Goal: Task Accomplishment & Management: Use online tool/utility

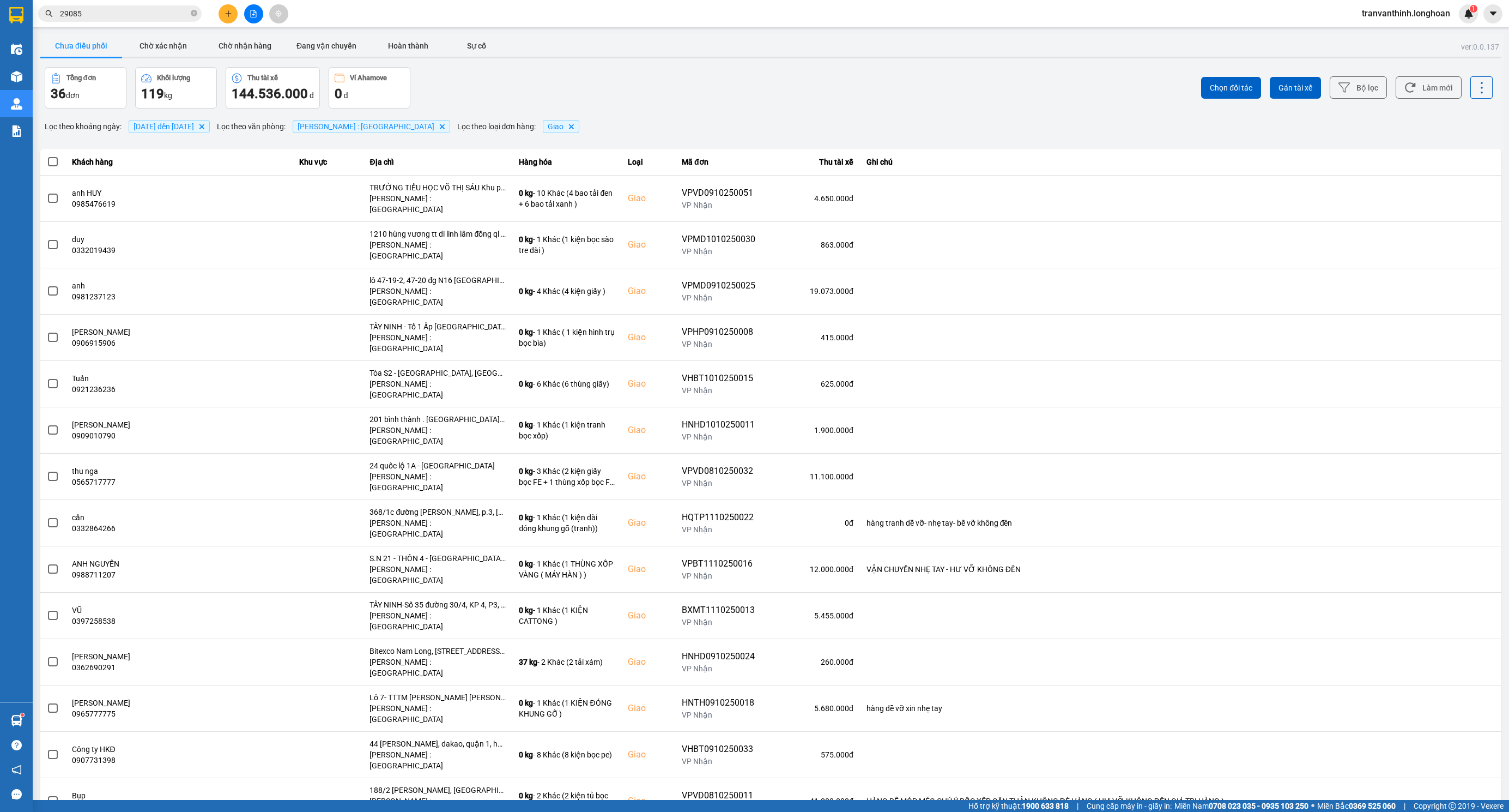
click at [252, 10] on icon "file-add" at bounding box center [254, 13] width 8 height 8
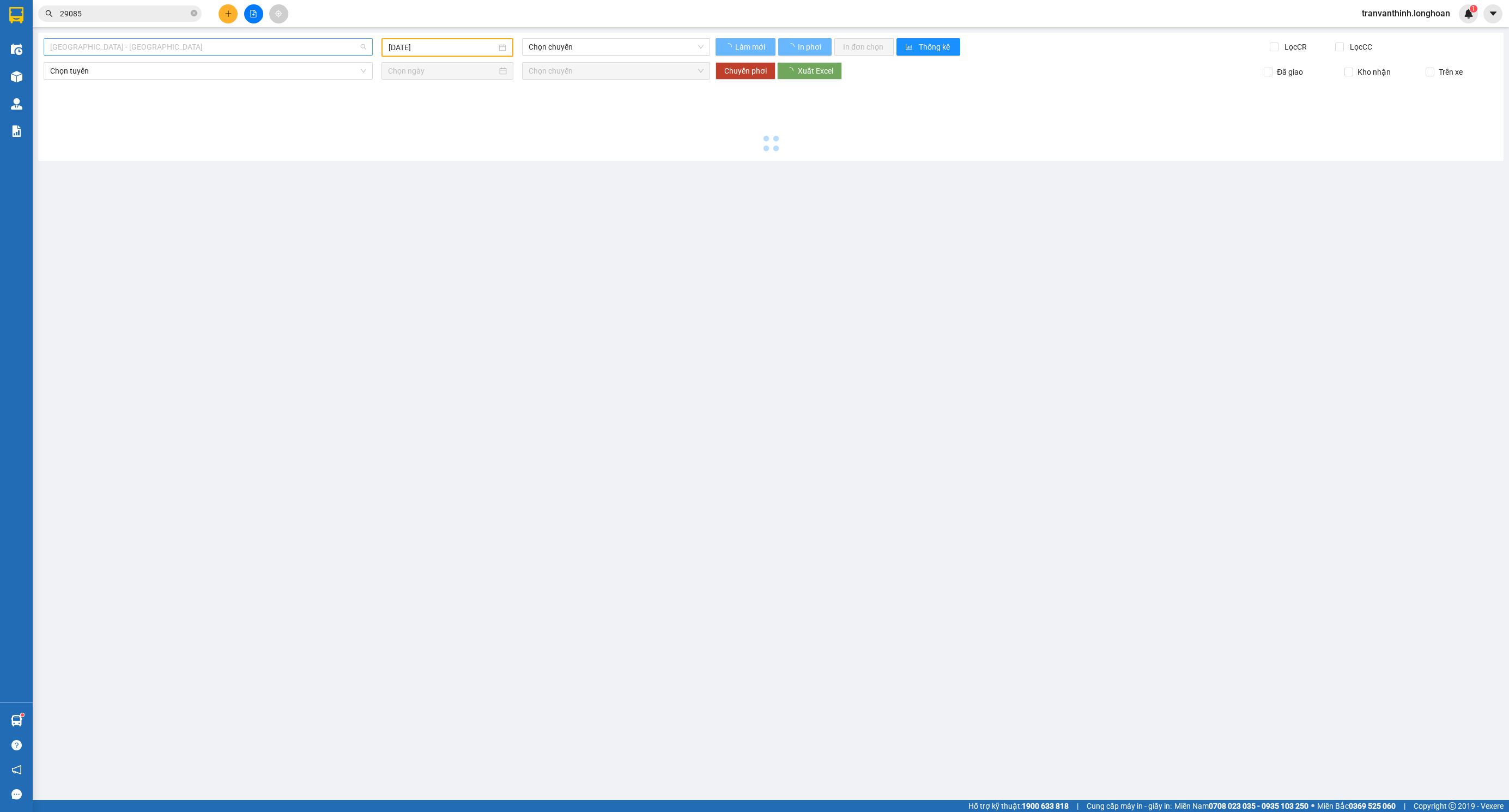
click at [163, 48] on span "[GEOGRAPHIC_DATA] - [GEOGRAPHIC_DATA]" at bounding box center [208, 47] width 316 height 16
type input "[DATE]"
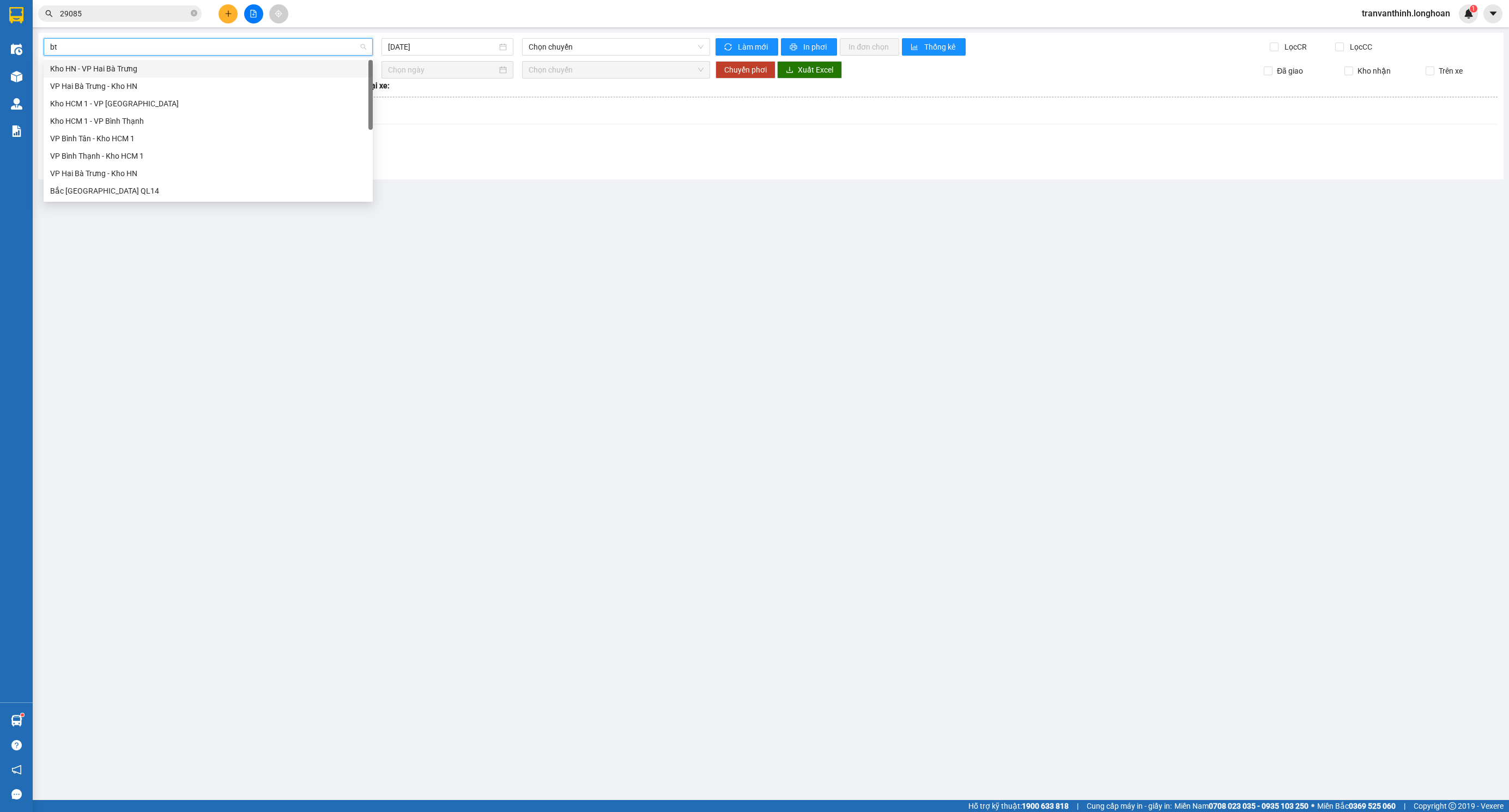
type input "btn"
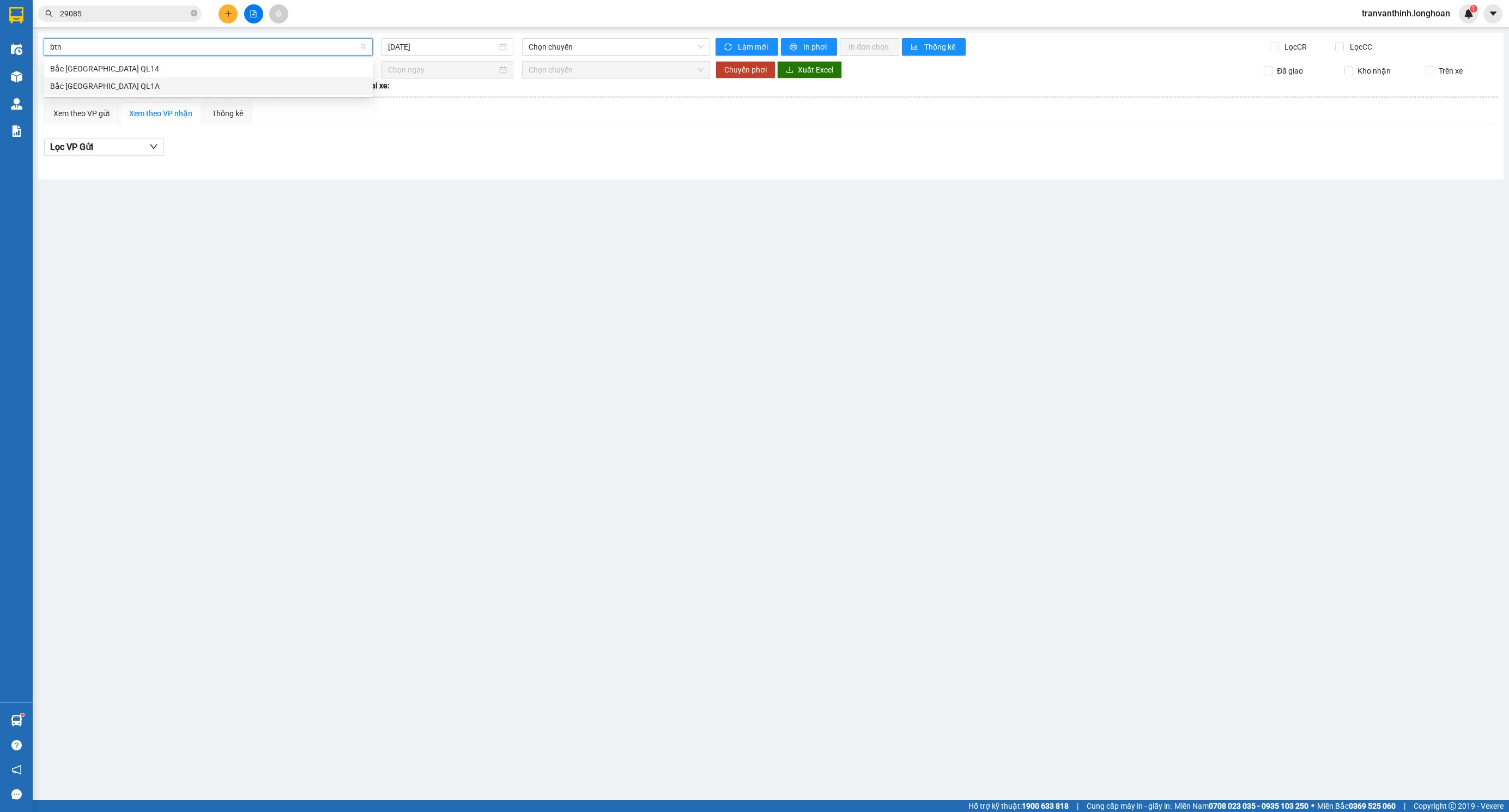
click at [90, 88] on div "Bắc [GEOGRAPHIC_DATA] QL1A" at bounding box center [208, 86] width 316 height 12
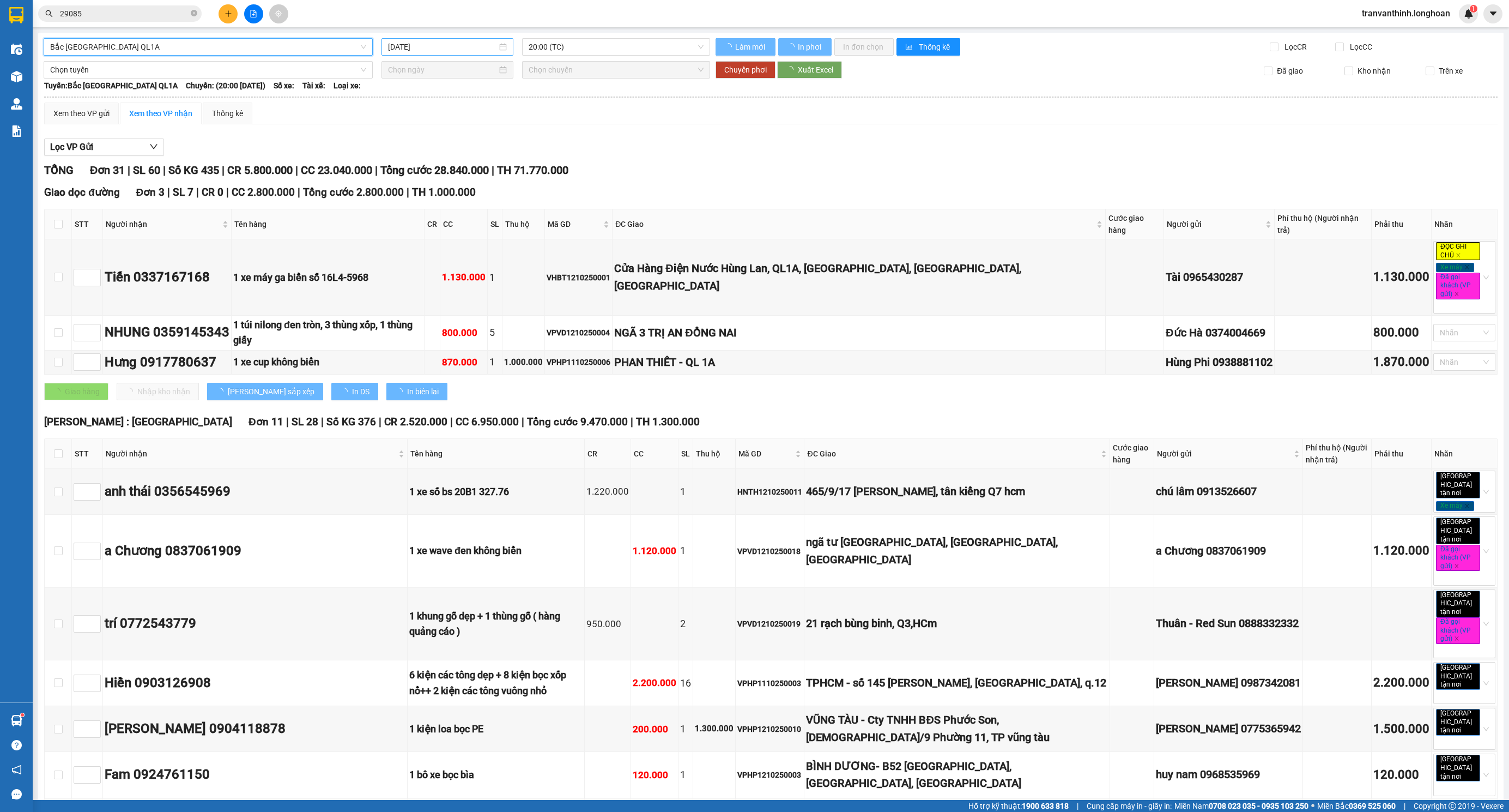
click at [472, 43] on input "[DATE]" at bounding box center [442, 47] width 109 height 12
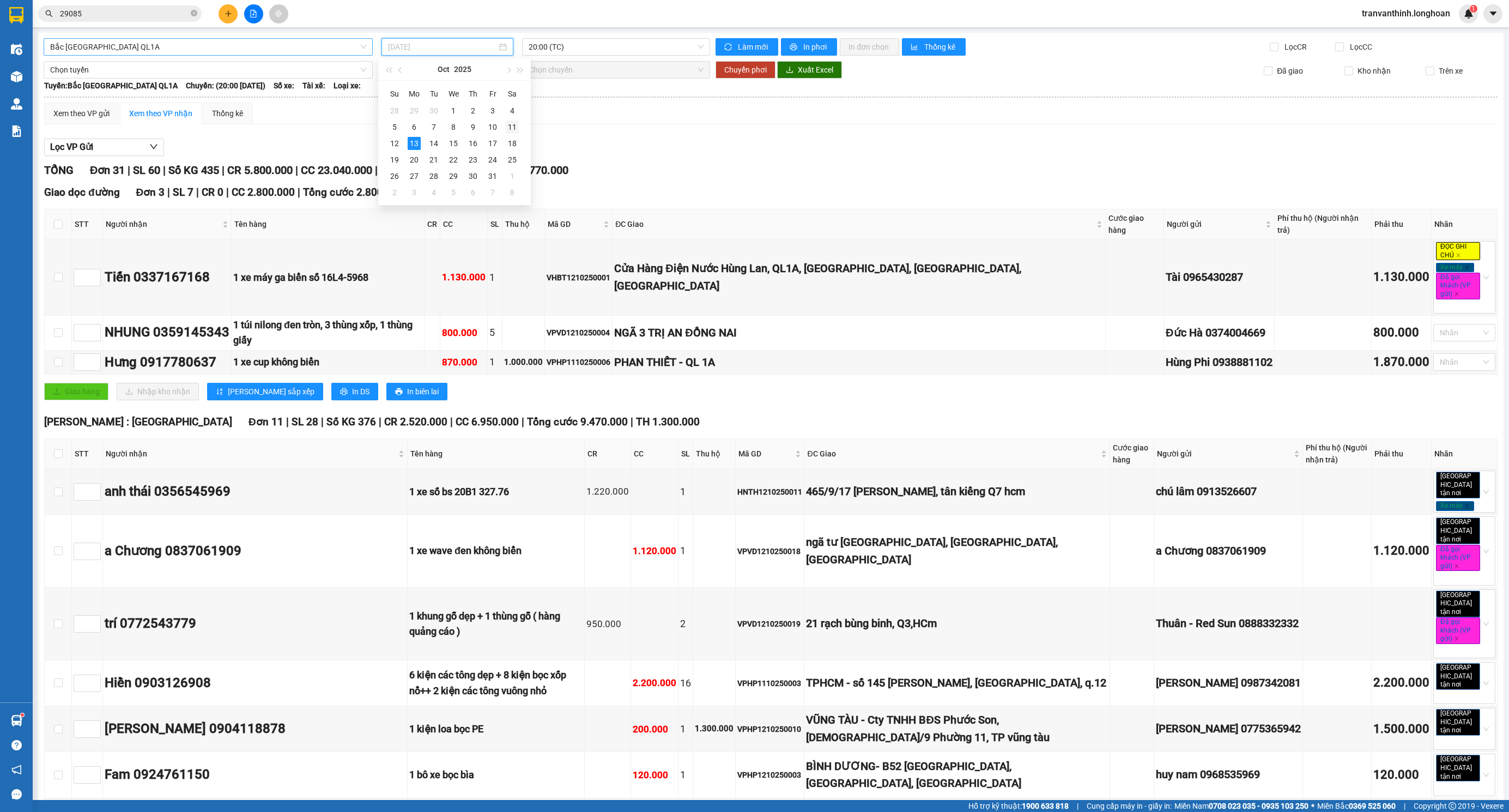
click at [515, 125] on div "11" at bounding box center [513, 127] width 13 height 13
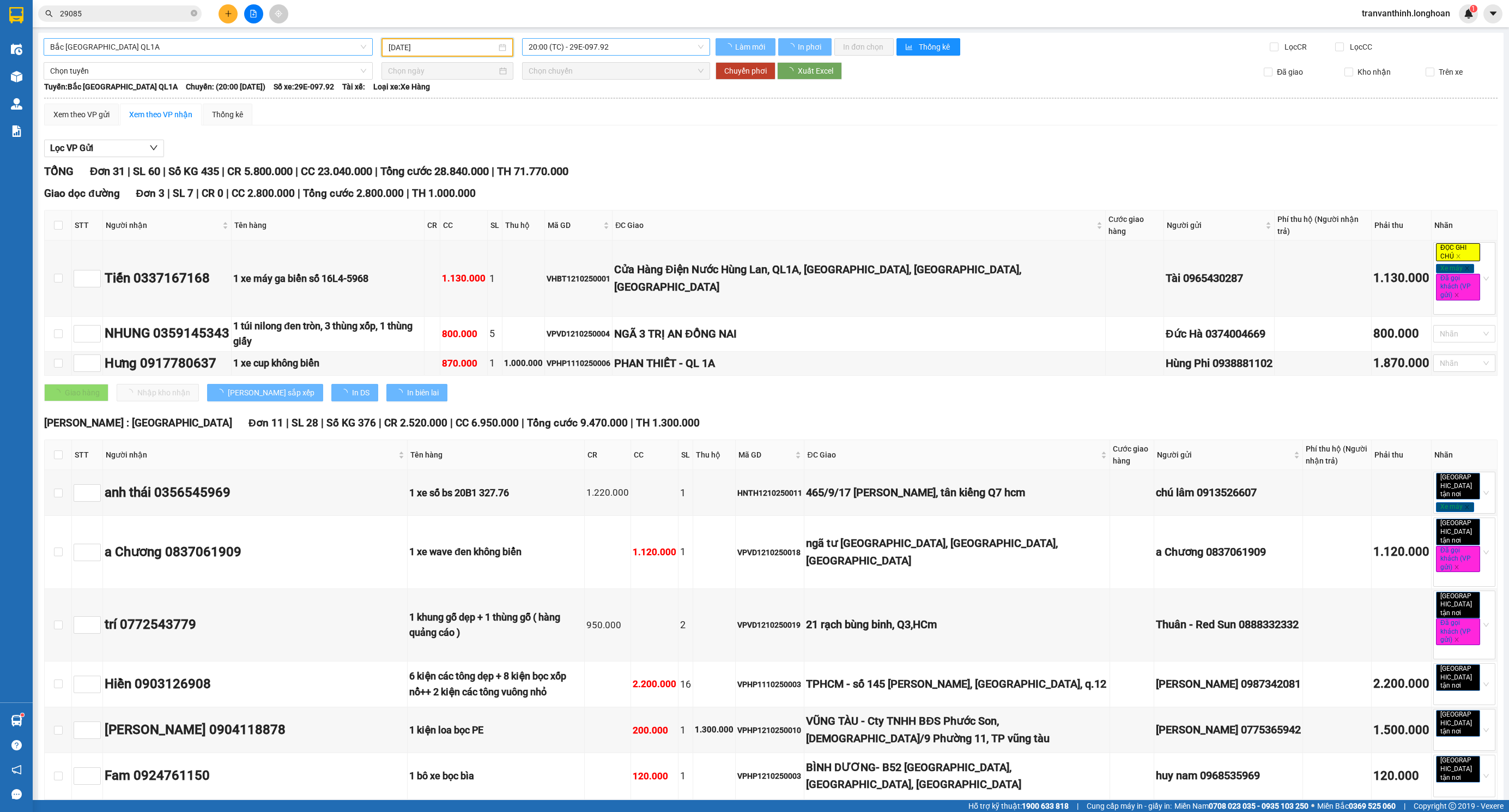
type input "[DATE]"
click at [590, 43] on span "20:00 (TC) - 29E-097.92" at bounding box center [616, 47] width 175 height 16
click at [743, 120] on div "Xem theo VP gửi Xem theo VP nhận Thống kê" at bounding box center [770, 114] width 1454 height 22
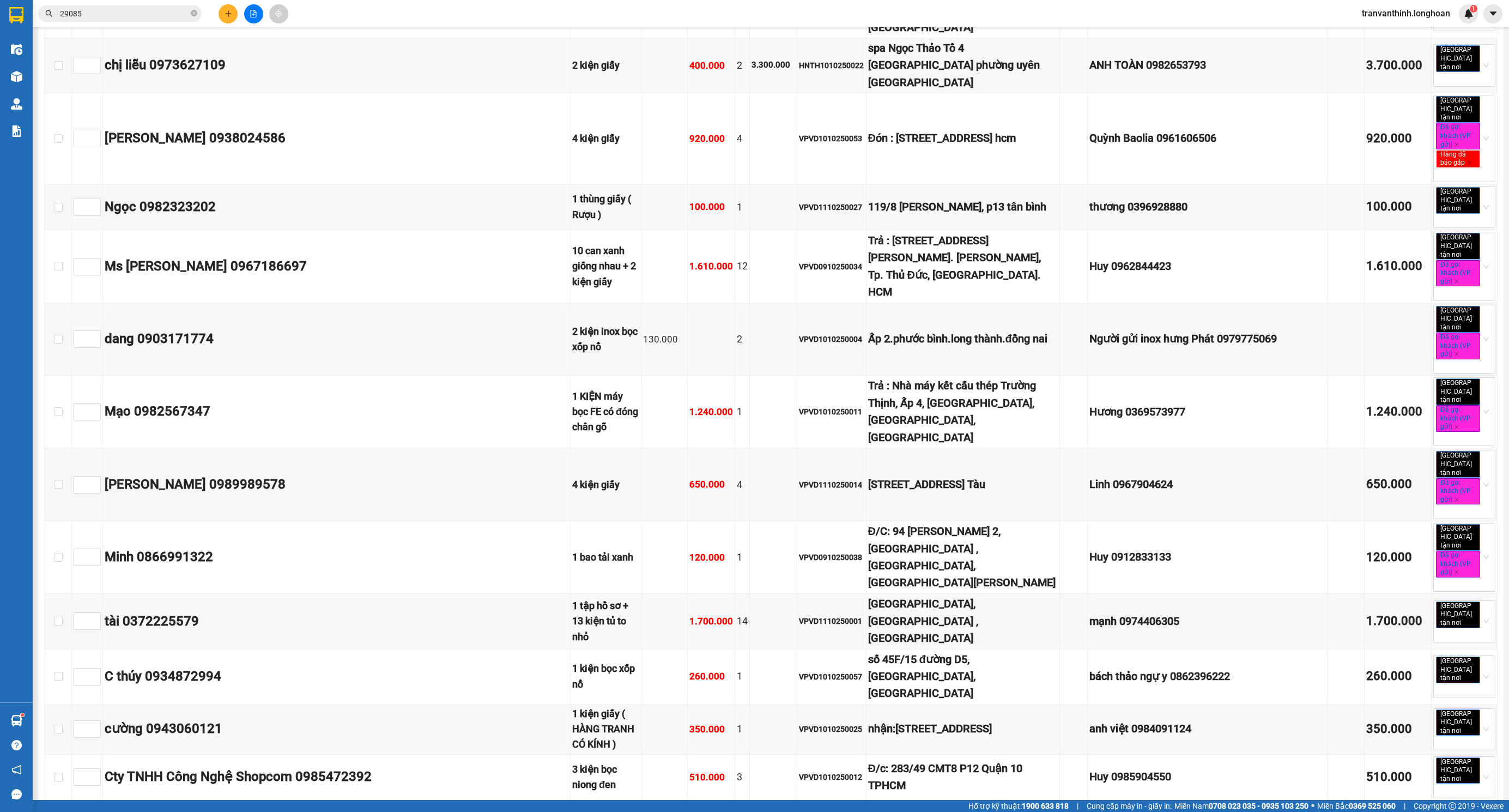
scroll to position [4987, 0]
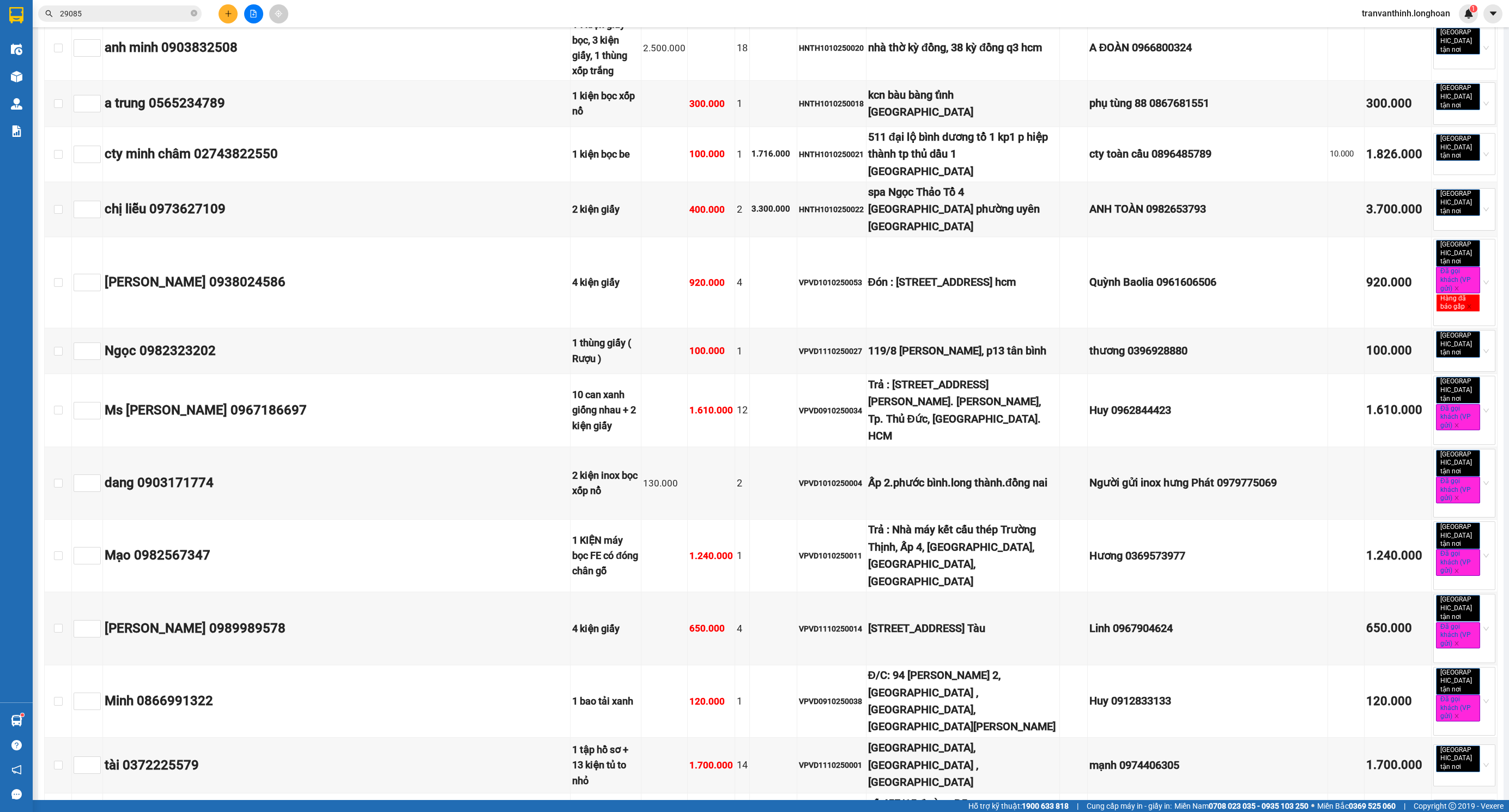
checkbox input "true"
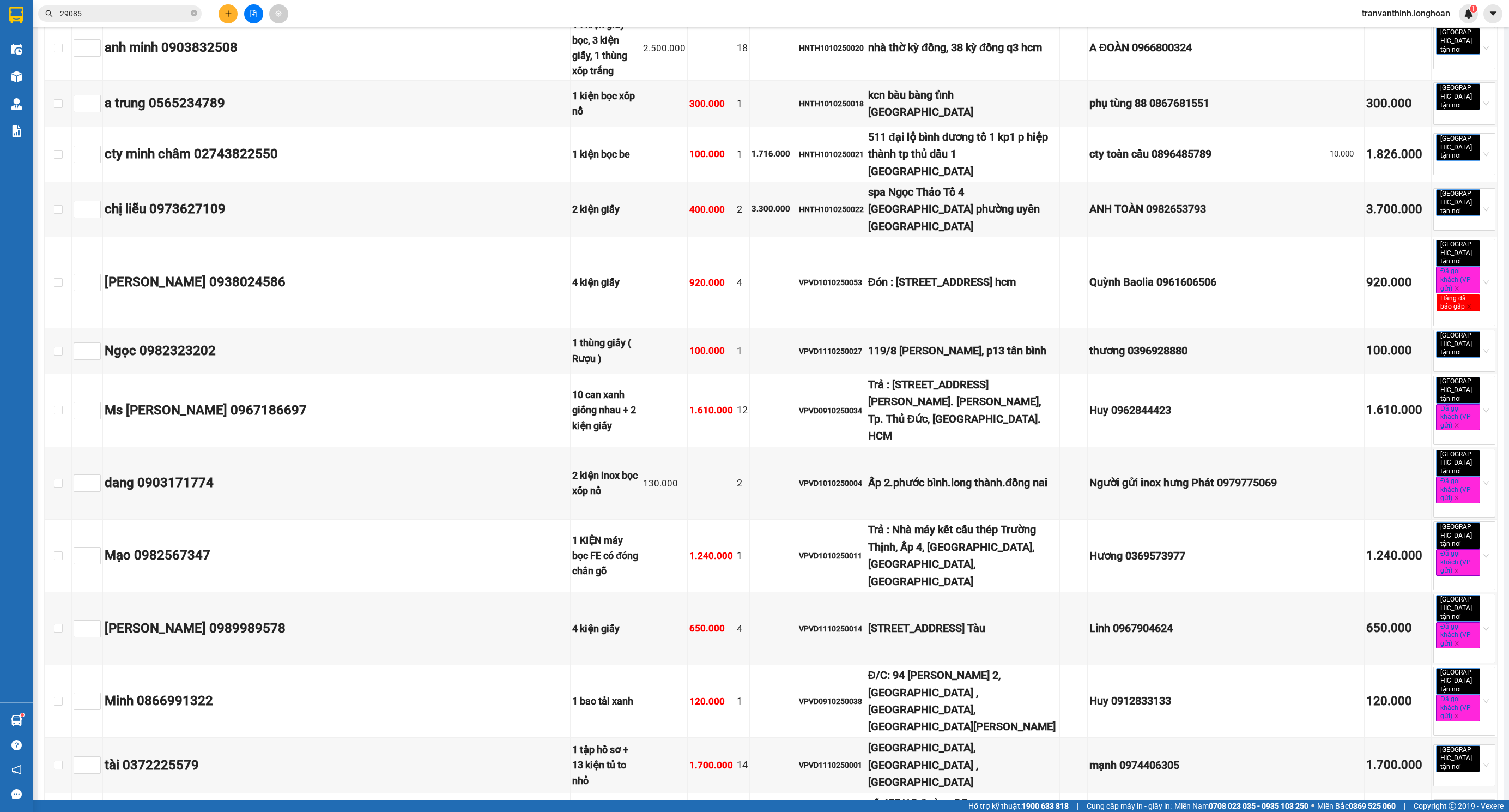
checkbox input "true"
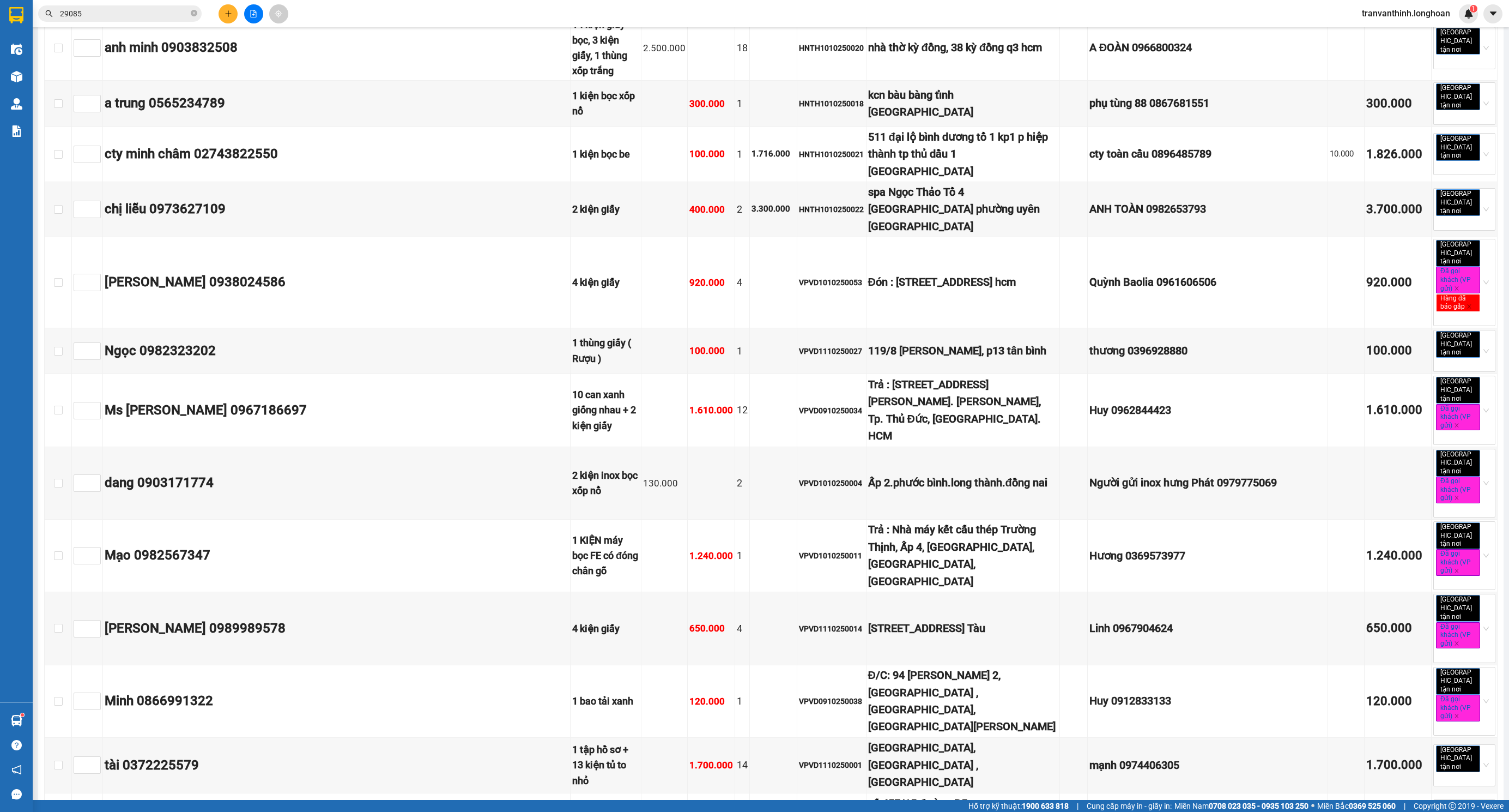
checkbox input "true"
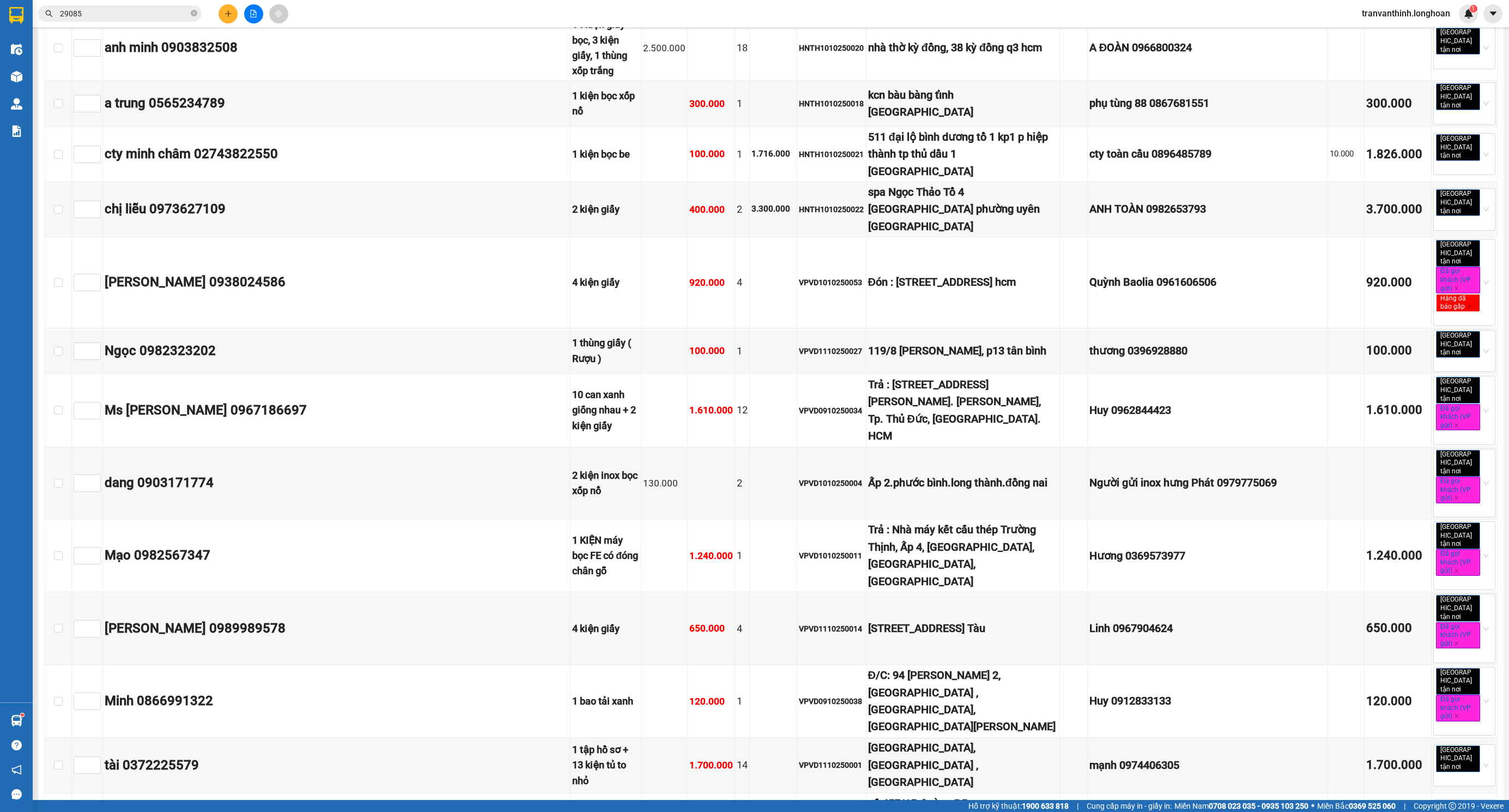
checkbox input "true"
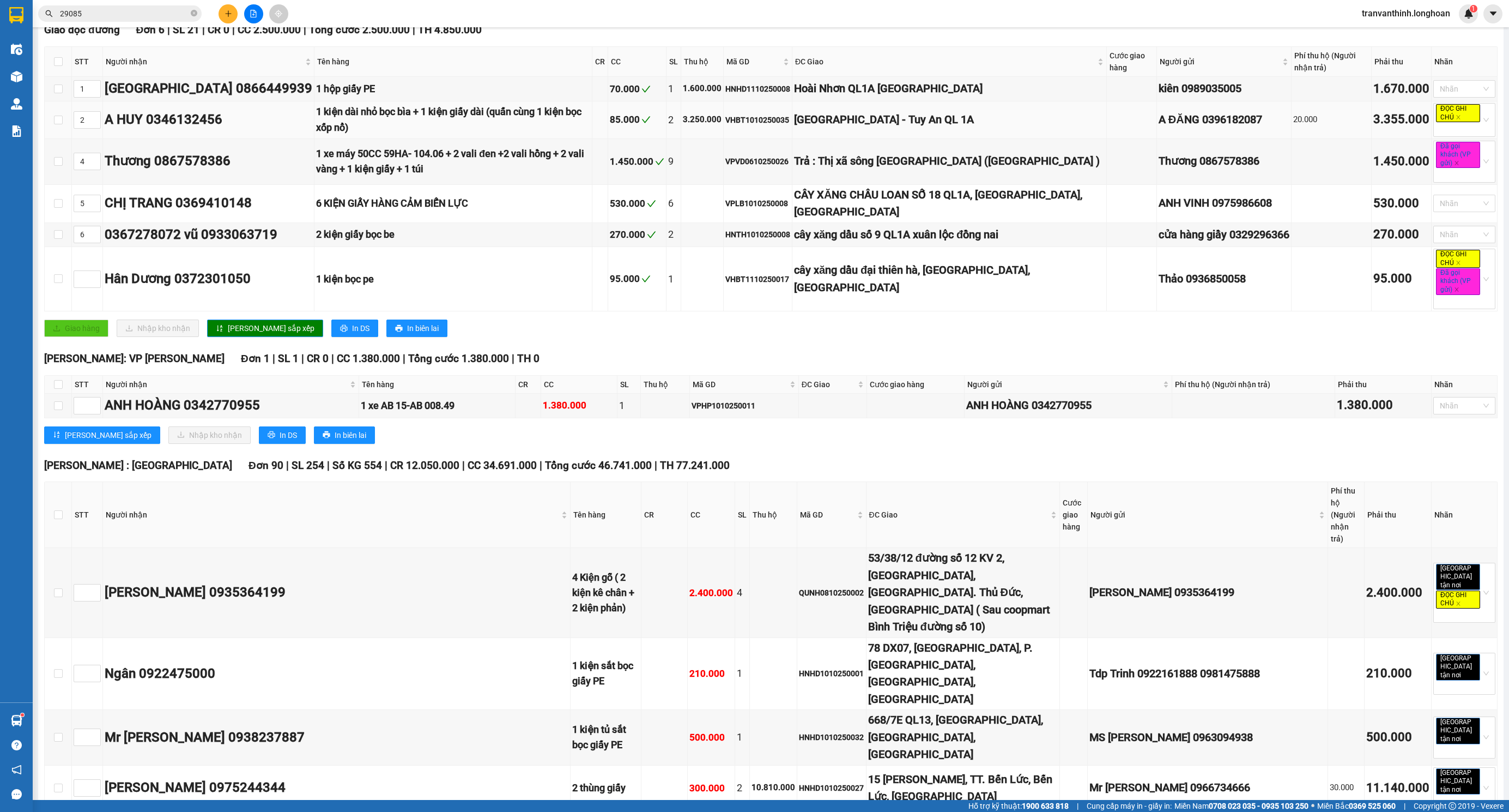
scroll to position [0, 0]
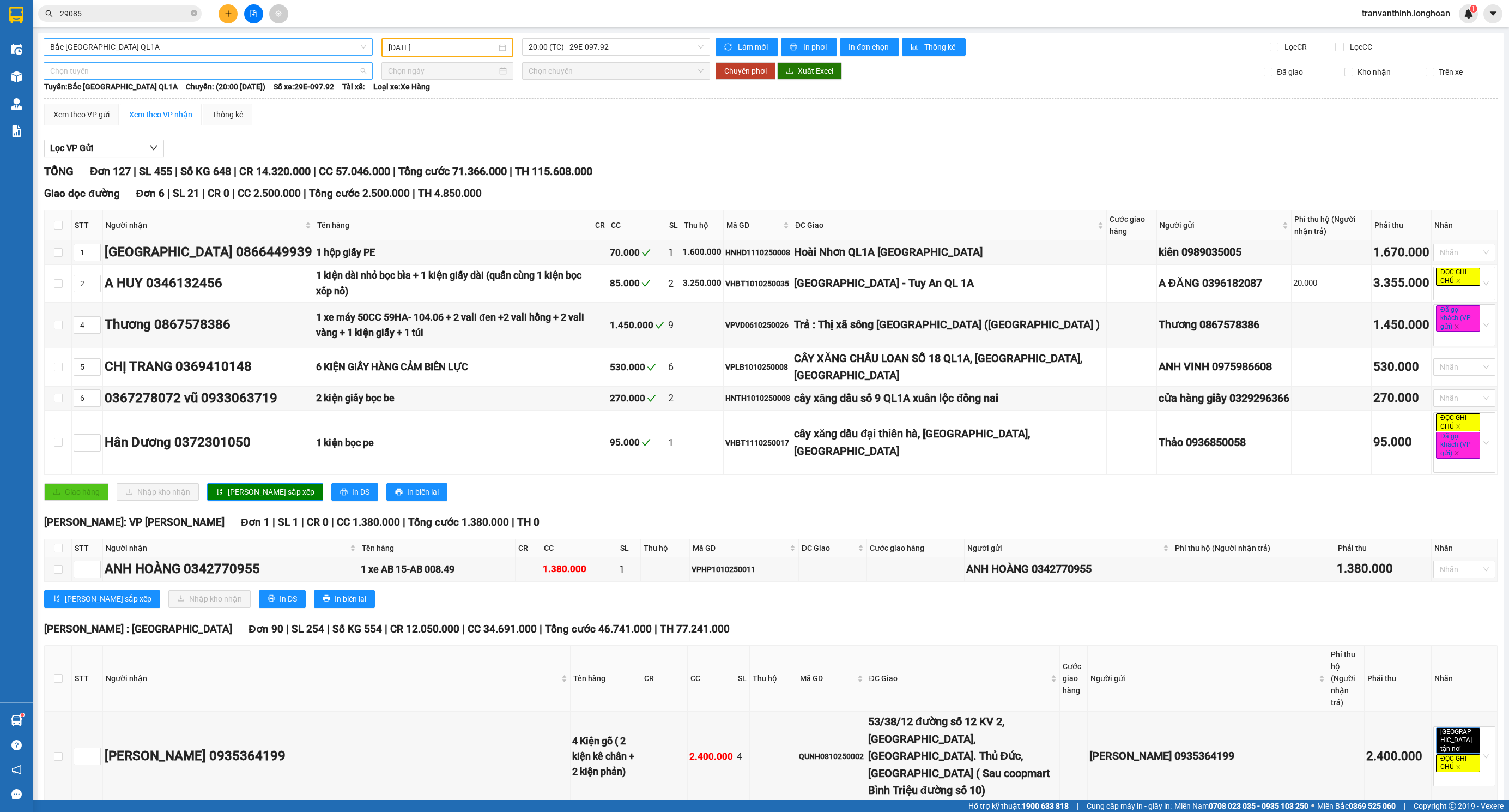
click at [148, 66] on span "Chọn tuyến" at bounding box center [208, 70] width 316 height 16
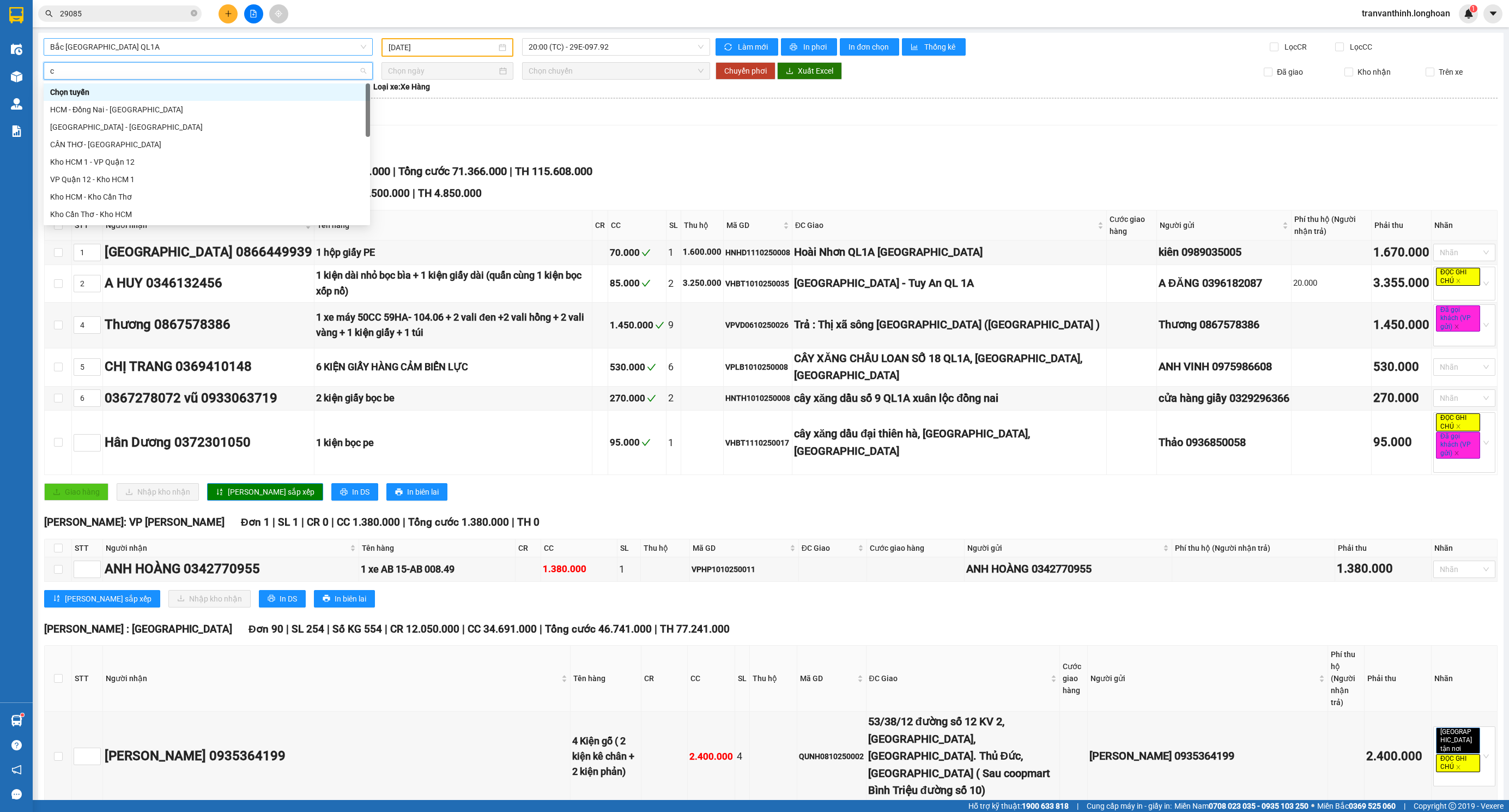
type input "ct"
click at [124, 163] on div "Kho Cần Thơ - Kho HCM" at bounding box center [207, 162] width 314 height 12
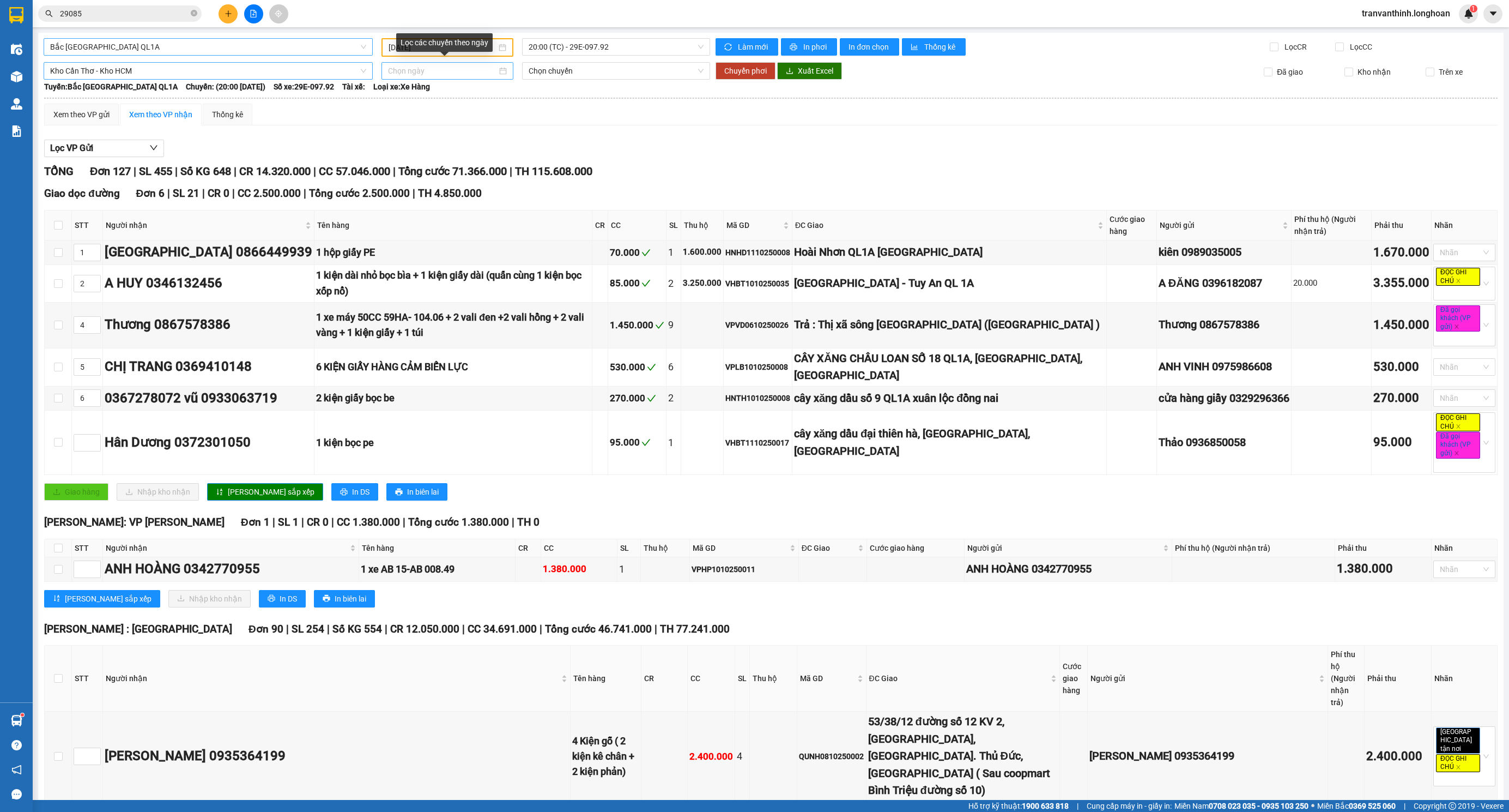
click at [435, 77] on div at bounding box center [447, 70] width 132 height 17
type input "[DATE]"
click at [415, 170] on div "13" at bounding box center [415, 167] width 13 height 13
type input "[DATE]"
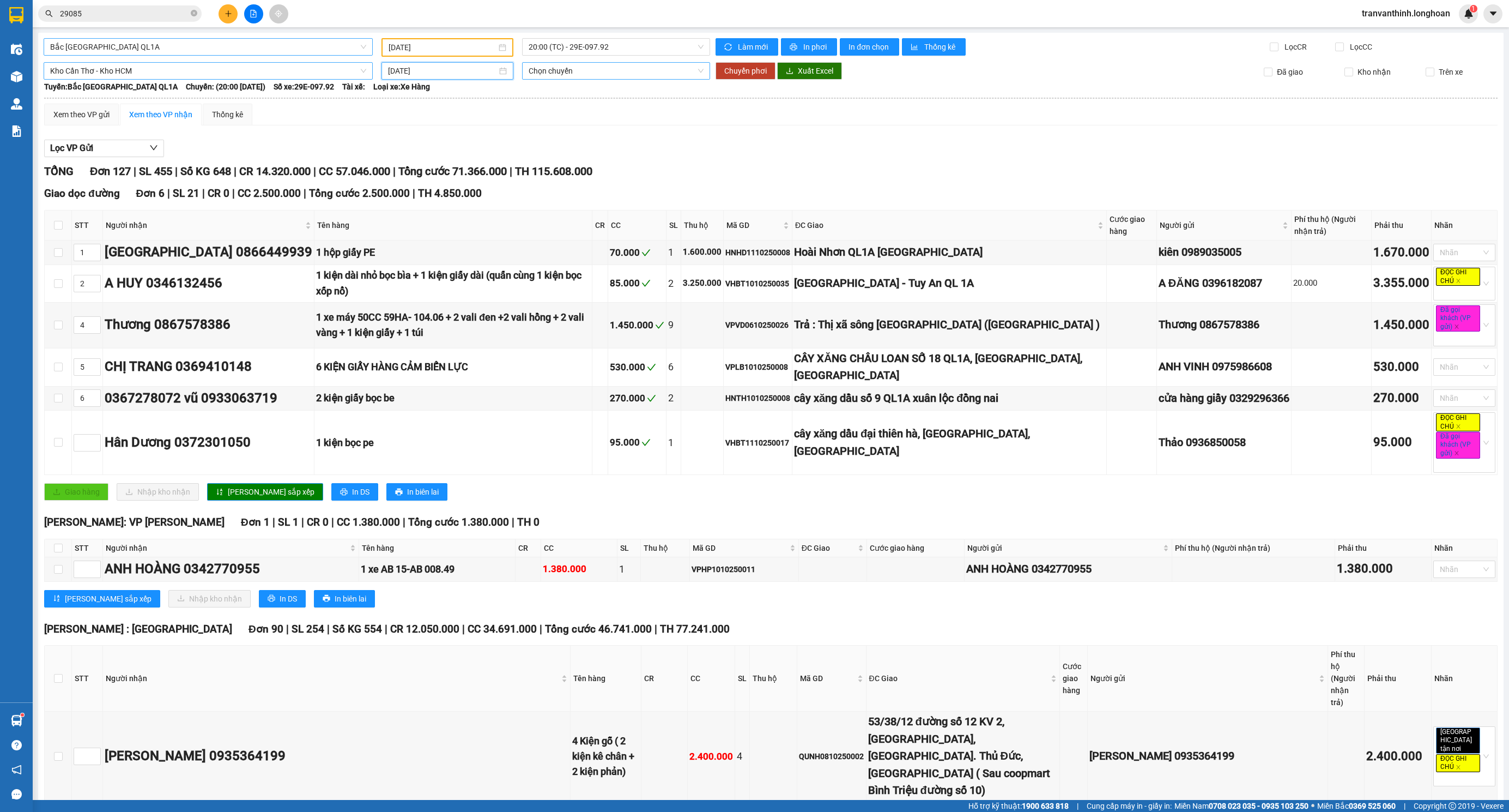
click at [624, 69] on span "Chọn chuyến" at bounding box center [616, 70] width 175 height 16
drag, startPoint x: 722, startPoint y: 125, endPoint x: 613, endPoint y: 131, distance: 109.2
click at [722, 125] on div "Xem theo VP gửi Xem theo VP nhận Thống kê" at bounding box center [770, 114] width 1454 height 22
click at [106, 69] on span "Kho Cần Thơ - Kho HCM" at bounding box center [208, 70] width 316 height 16
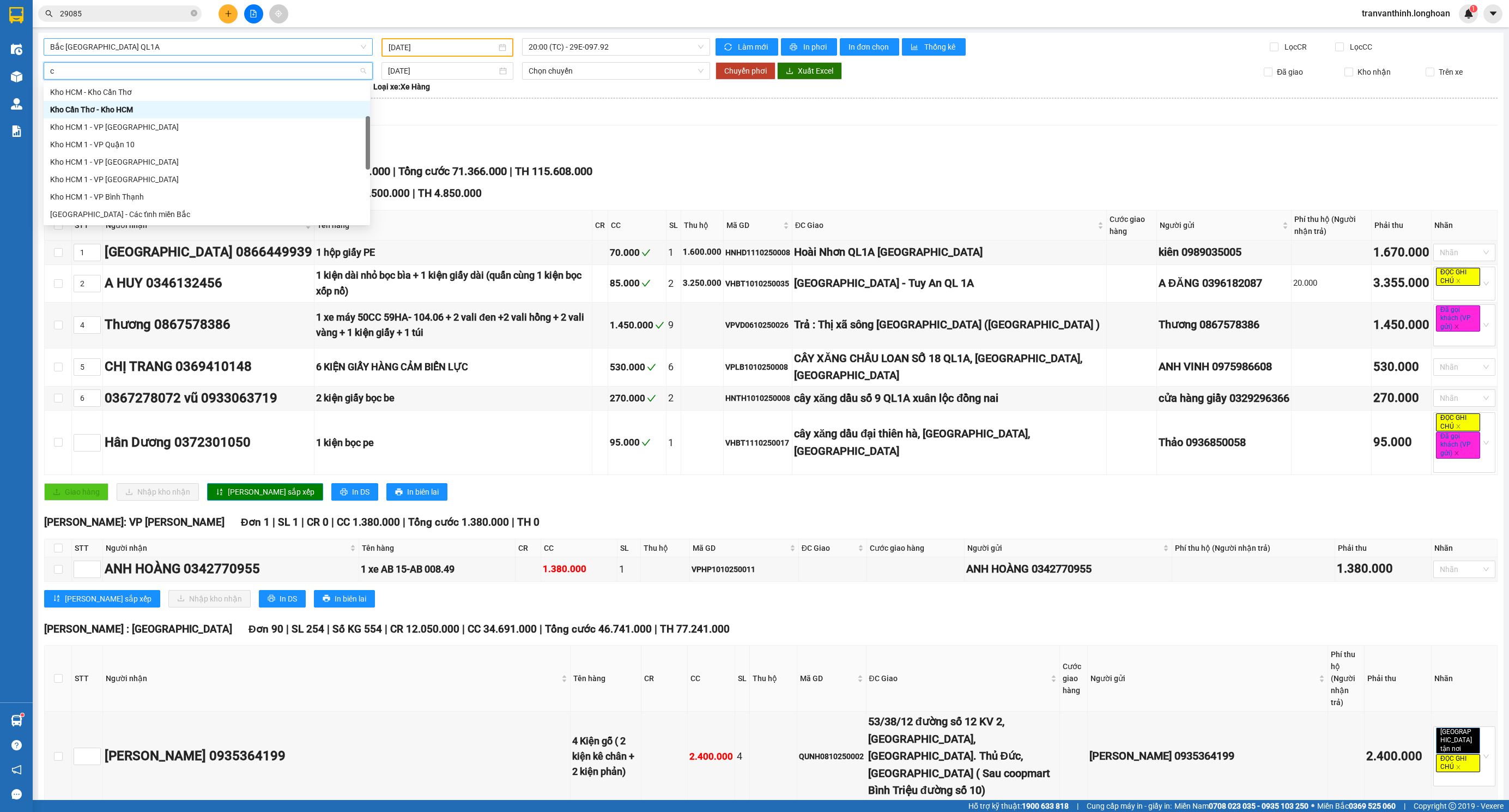
type input "ct"
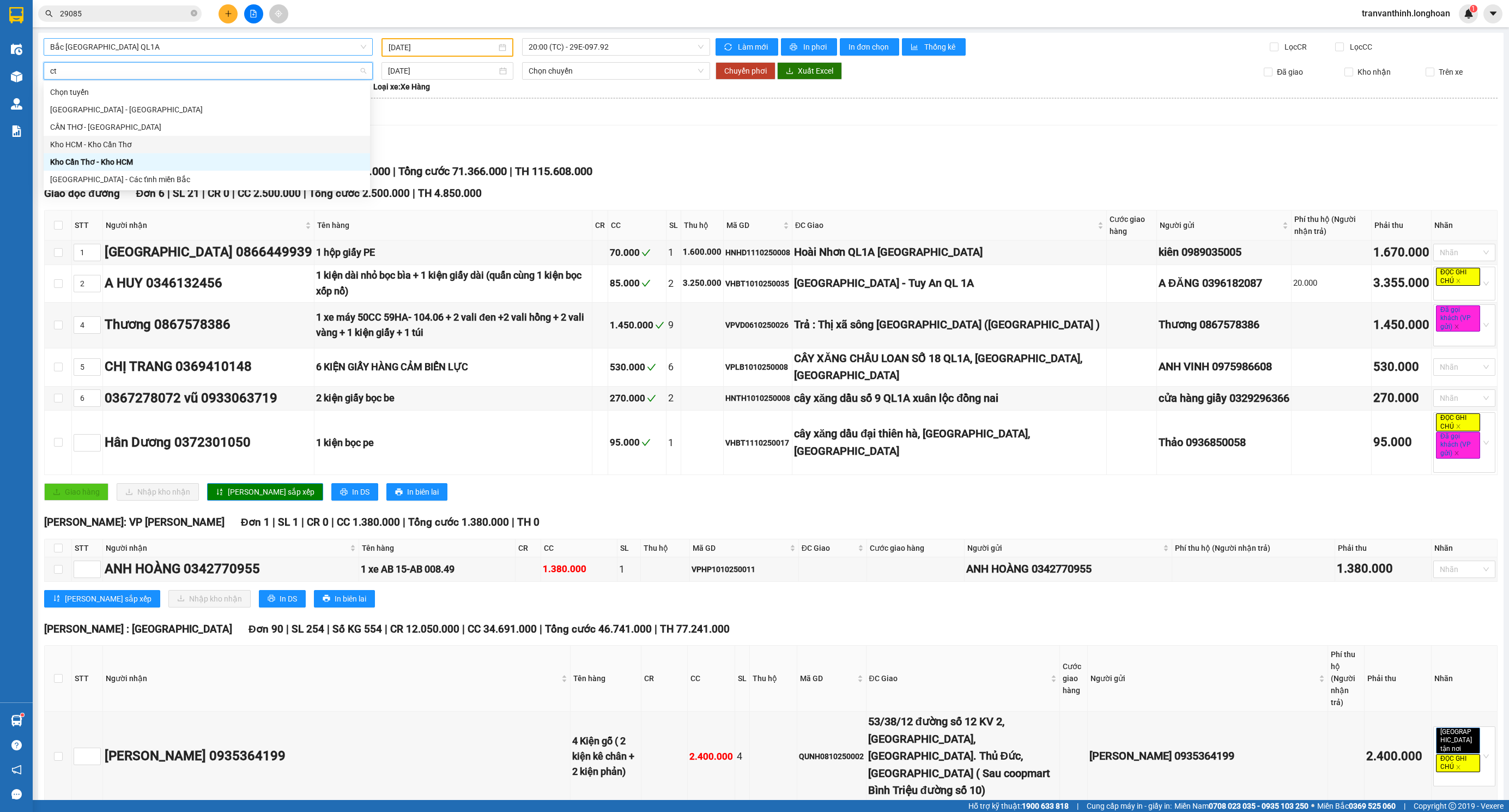
click at [120, 145] on div "Kho HCM - Kho Cần Thơ" at bounding box center [207, 145] width 314 height 12
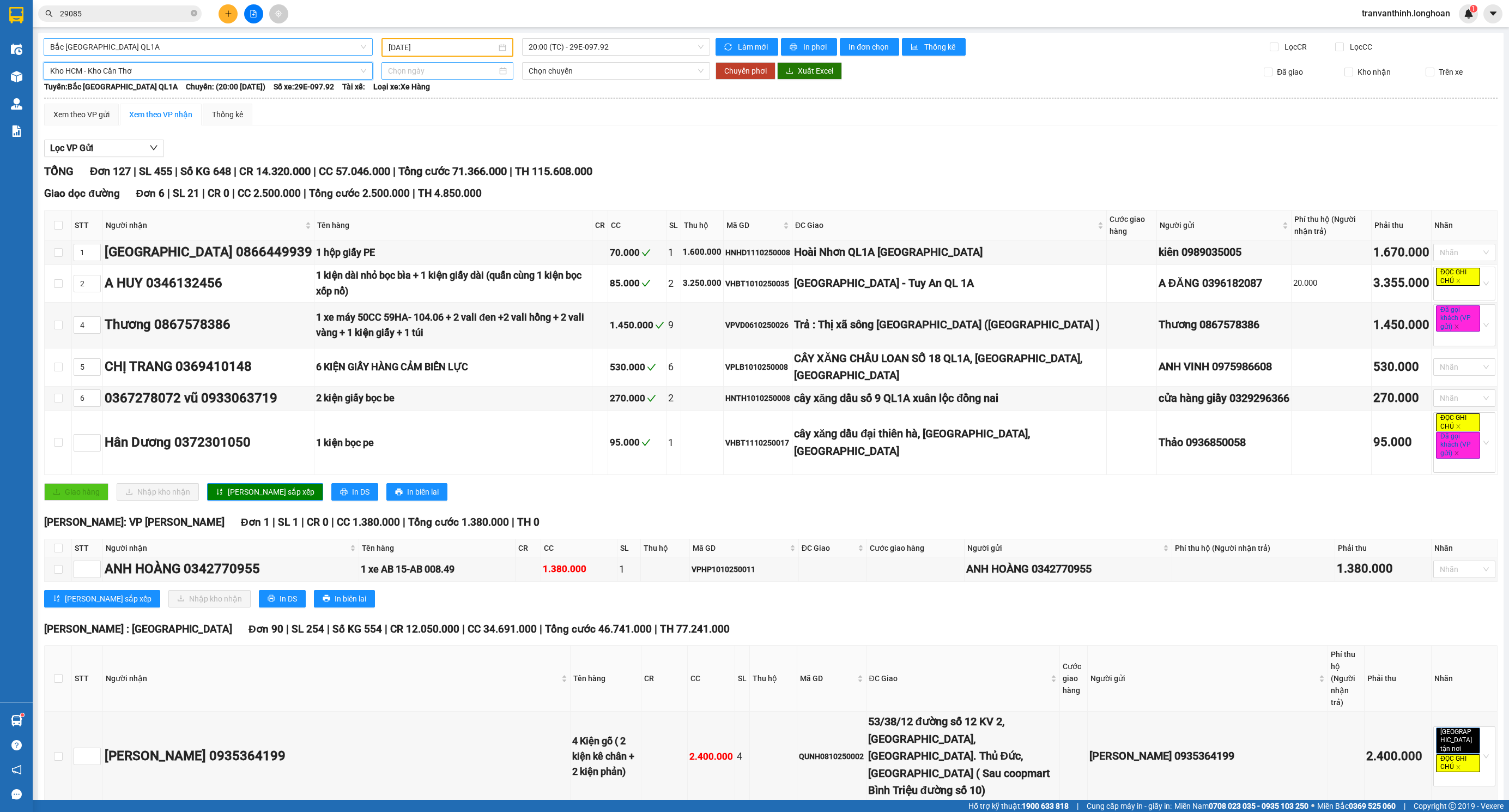
click at [445, 70] on input at bounding box center [442, 70] width 109 height 12
type input "[DATE]"
click at [416, 167] on div "13" at bounding box center [415, 167] width 13 height 13
type input "[DATE]"
click at [740, 73] on span "Chuyển phơi" at bounding box center [745, 70] width 43 height 12
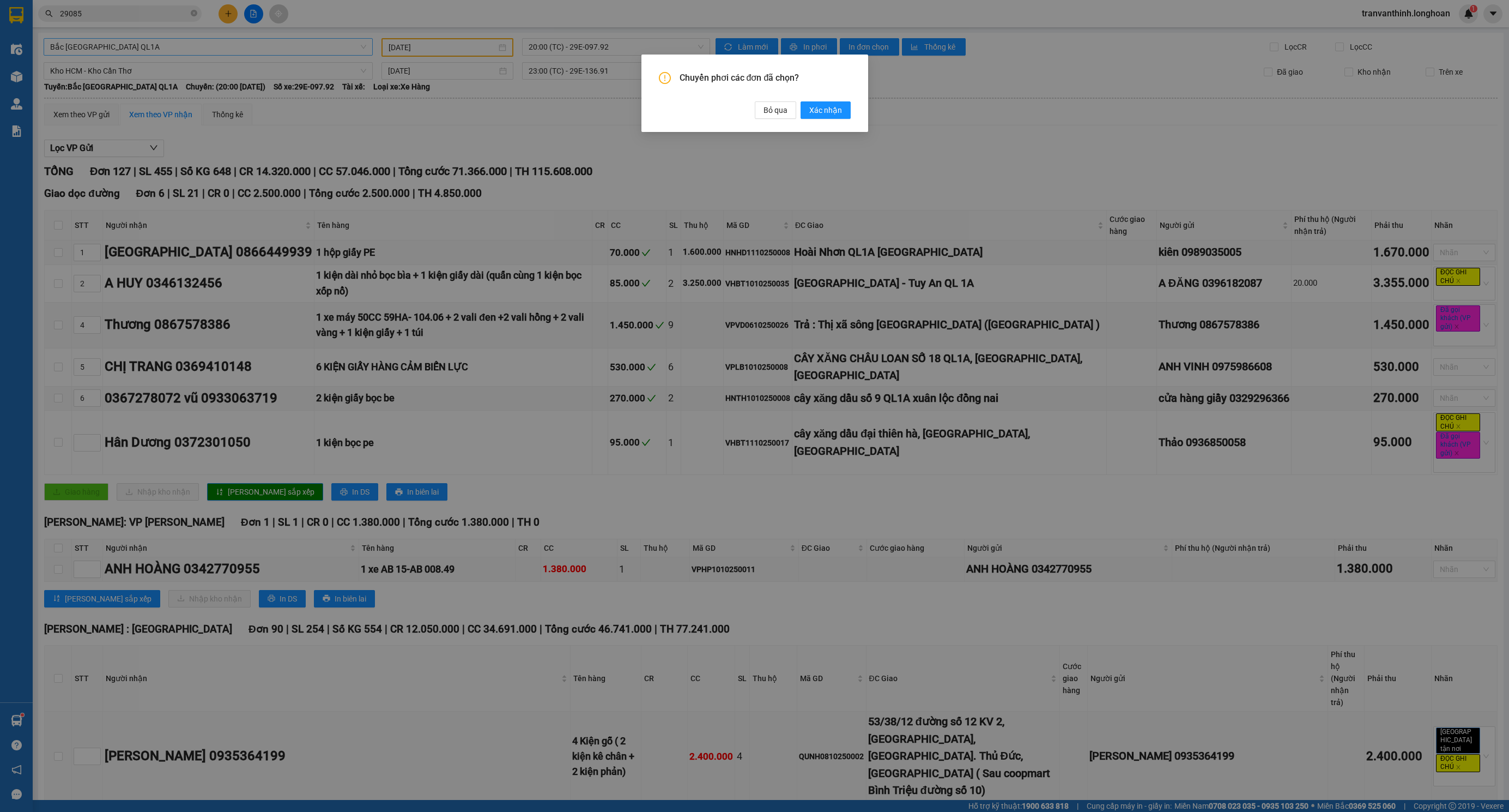
click at [826, 115] on span "Xác nhận" at bounding box center [825, 109] width 32 height 12
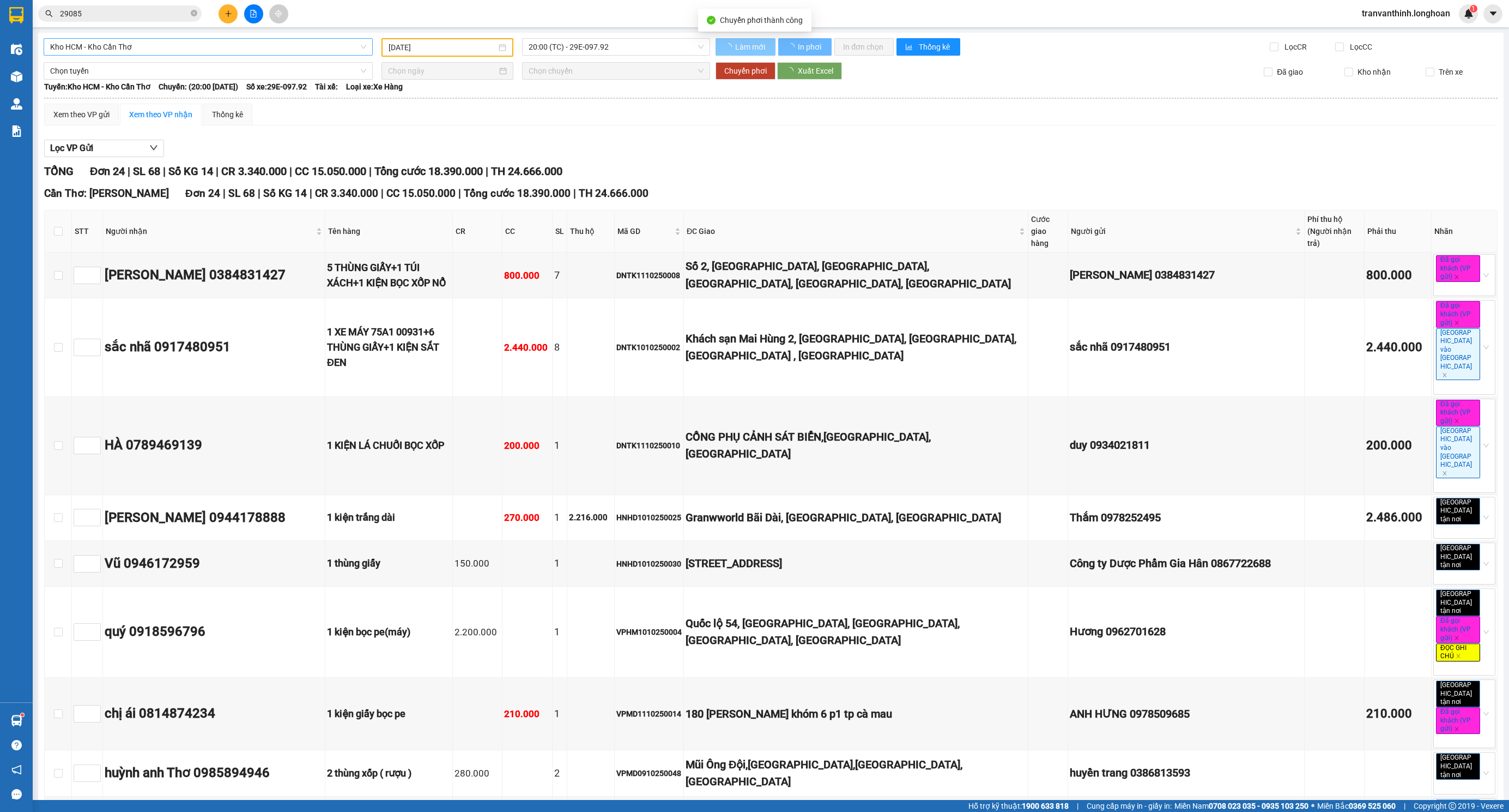
type input "[DATE]"
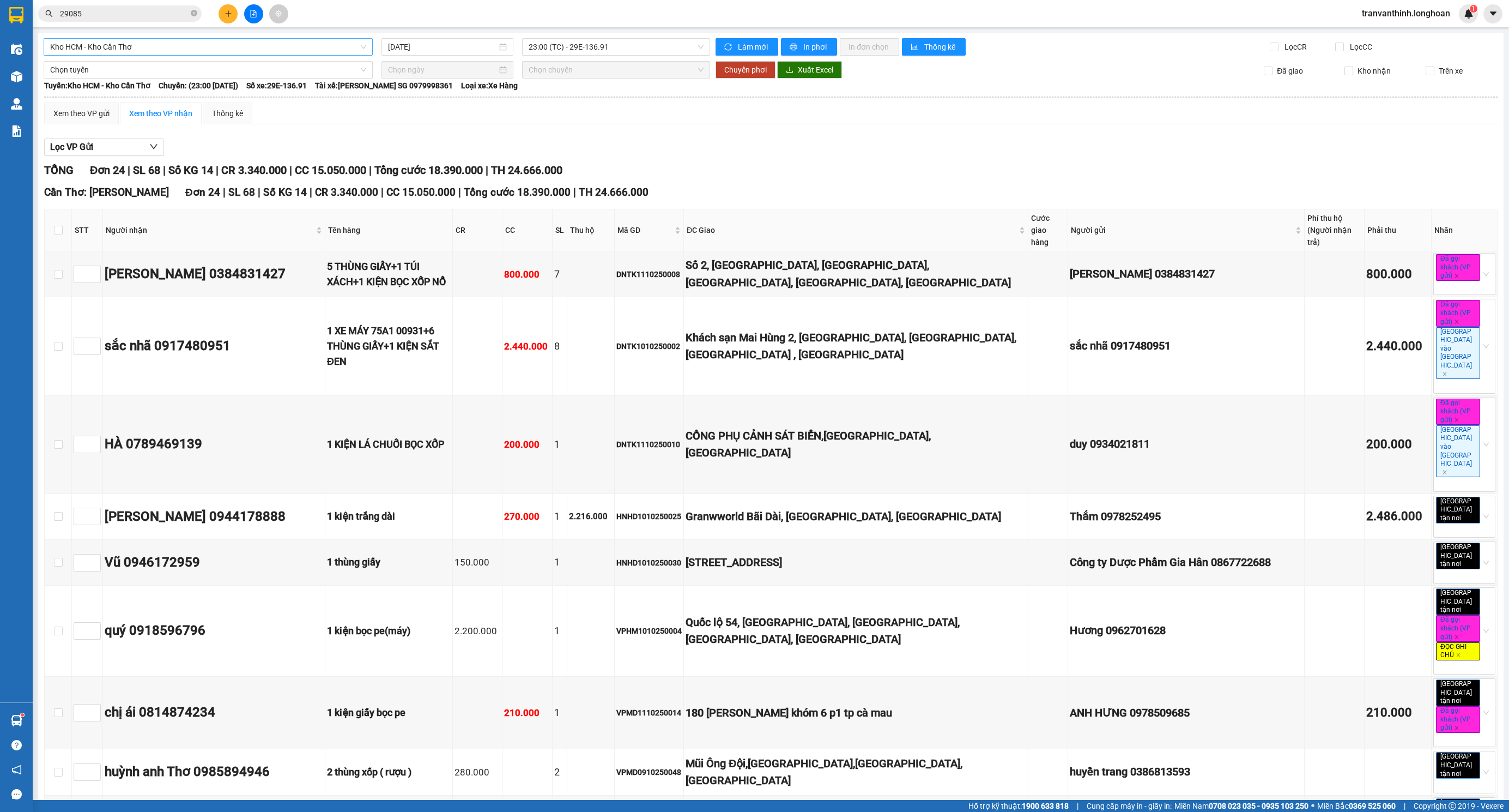
click at [695, 116] on div "Xem theo VP gửi Xem theo VP nhận Thống kê" at bounding box center [770, 113] width 1454 height 22
click at [215, 44] on span "Kho HCM - Kho Cần Thơ" at bounding box center [208, 47] width 316 height 16
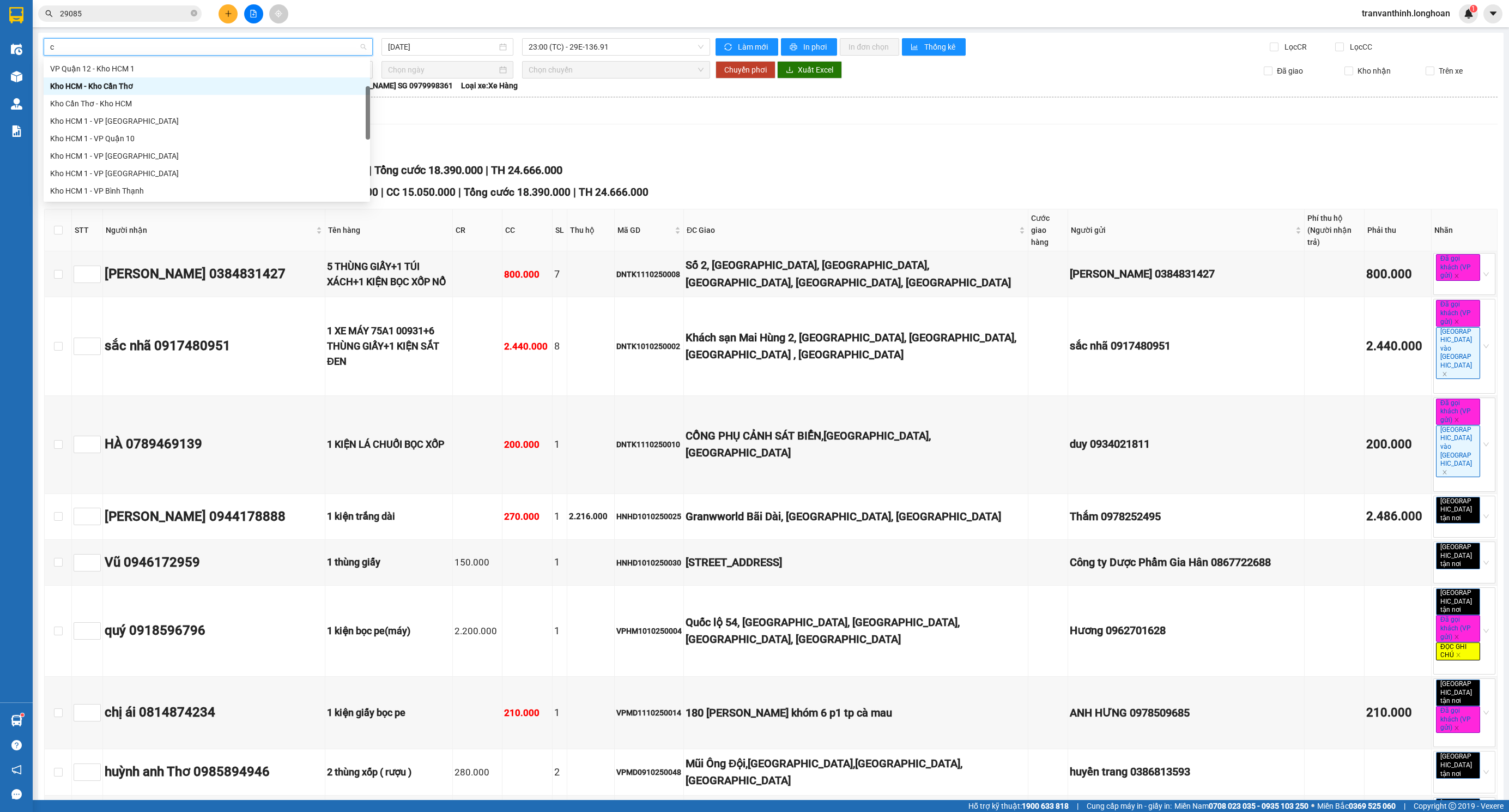
type input "ct"
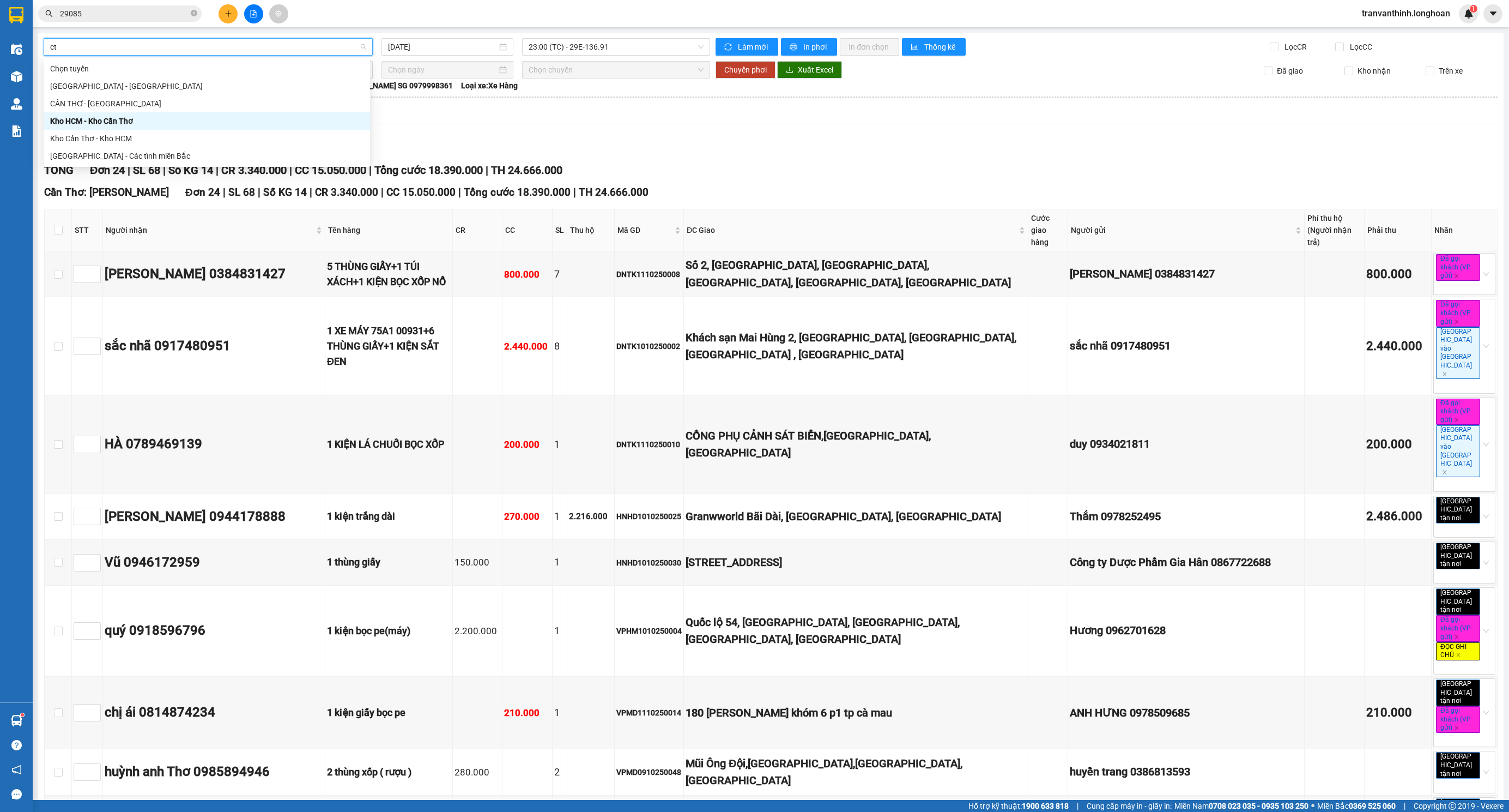
scroll to position [0, 0]
click at [95, 121] on div "Kho HCM - Kho Cần Thơ" at bounding box center [207, 121] width 314 height 12
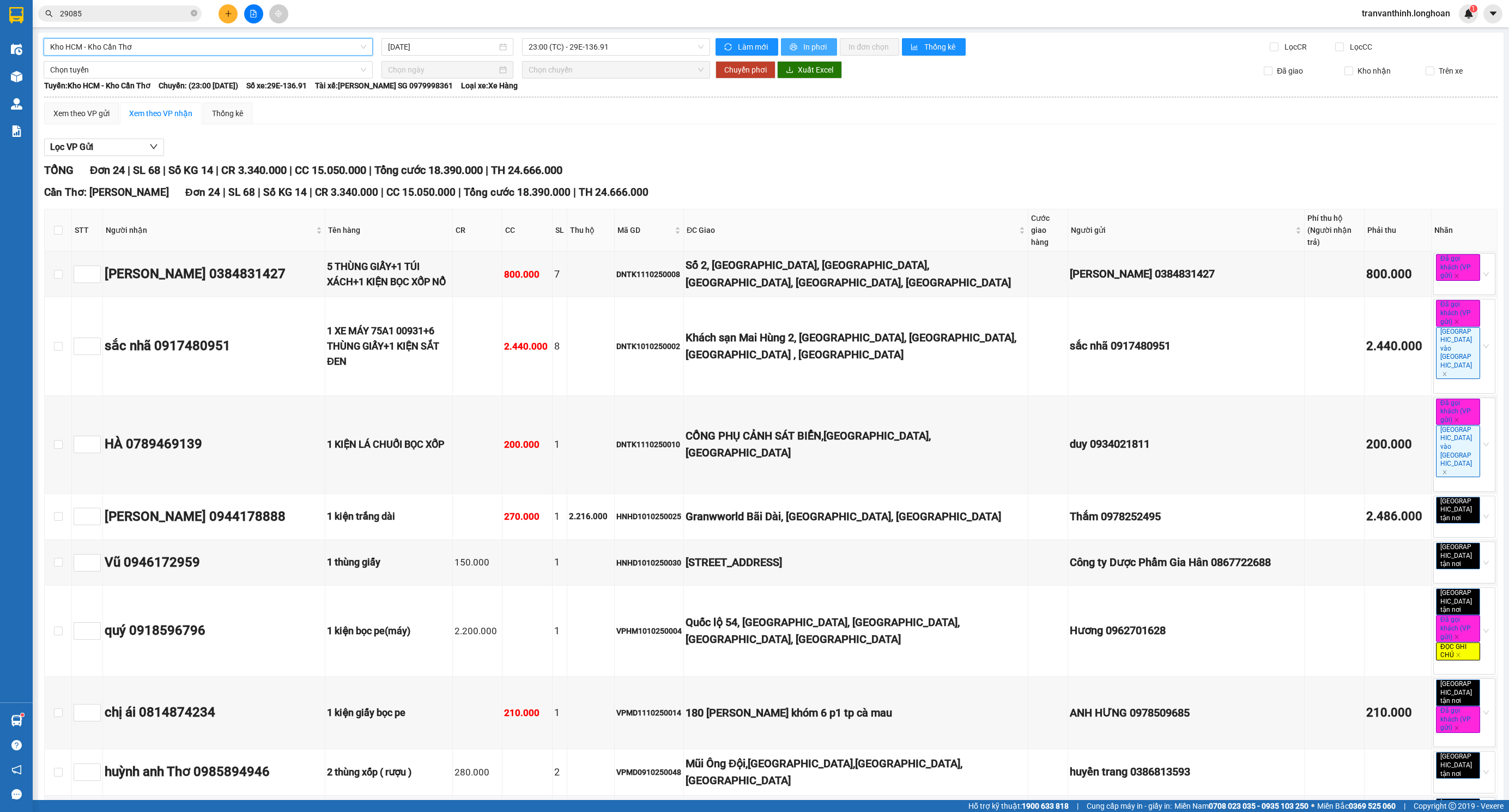
click at [803, 44] on span "In phơi" at bounding box center [816, 47] width 25 height 12
click at [753, 157] on div "Lọc VP Gửi" at bounding box center [770, 147] width 1454 height 18
